Goal: Find specific page/section: Find specific page/section

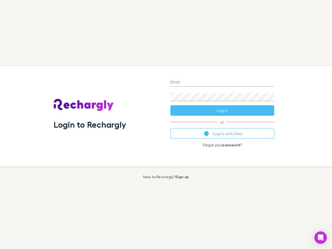
click at [166, 125] on div "Login to Rechargly" at bounding box center [108, 116] width 117 height 101
click at [222, 83] on input "Email" at bounding box center [223, 82] width 104 height 8
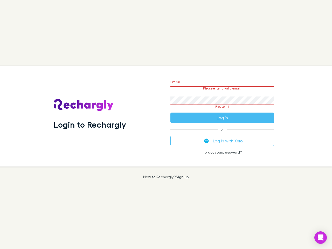
click at [222, 111] on form "Email Please enter a valid email. Password Please fill Log in" at bounding box center [223, 98] width 104 height 49
click at [222, 134] on div "Email Please enter a valid email. Password Please fill Log in or Log in with Xe…" at bounding box center [222, 116] width 112 height 101
click at [321, 238] on icon "Open Intercom Messenger" at bounding box center [320, 238] width 5 height 6
